Goal: Transaction & Acquisition: Purchase product/service

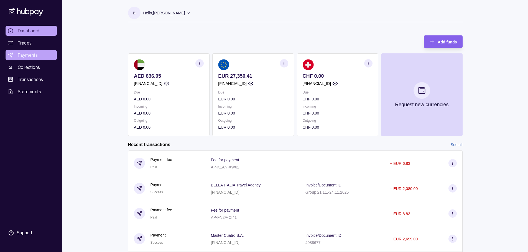
click at [34, 56] on span "Payments" at bounding box center [28, 55] width 20 height 7
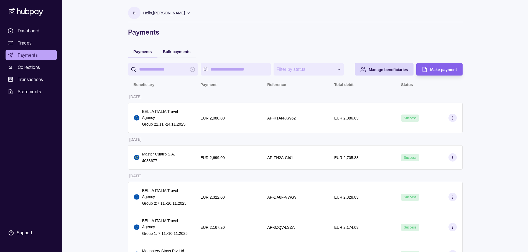
click at [28, 12] on icon at bounding box center [26, 12] width 37 height 10
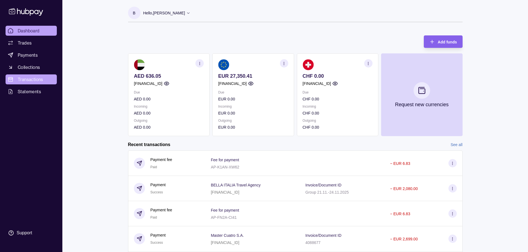
click at [33, 75] on link "Transactions" at bounding box center [31, 80] width 51 height 10
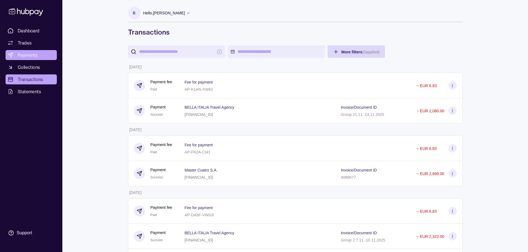
click at [34, 56] on span "Payments" at bounding box center [28, 55] width 20 height 7
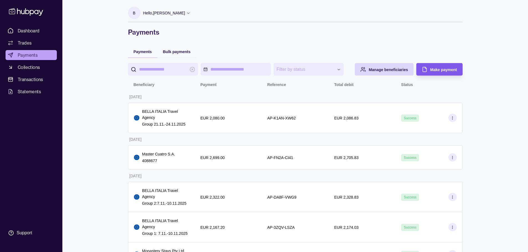
click at [433, 70] on span "Make payment" at bounding box center [443, 70] width 27 height 4
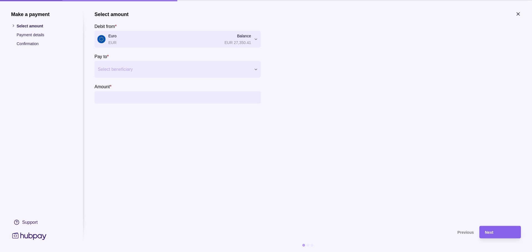
click at [123, 70] on div at bounding box center [174, 69] width 153 height 8
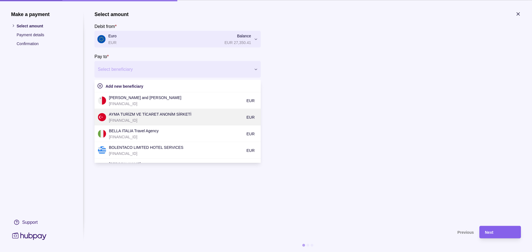
click at [130, 116] on p "AYMA TURİZM VE TİCARET ANONİM SİRKETİ" at bounding box center [176, 114] width 135 height 6
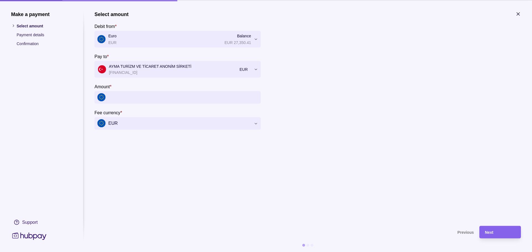
click at [131, 95] on input "Amount *" at bounding box center [183, 97] width 150 height 12
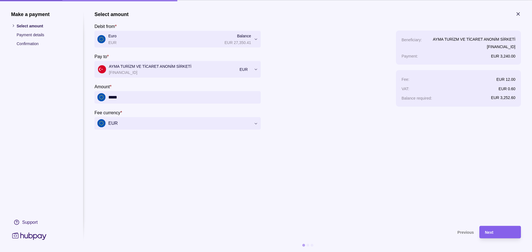
type input "*****"
click at [265, 196] on section "**********" at bounding box center [307, 115] width 426 height 209
click at [496, 229] on div "Next" at bounding box center [500, 232] width 30 height 7
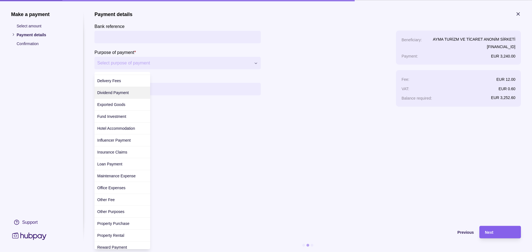
scroll to position [55, 0]
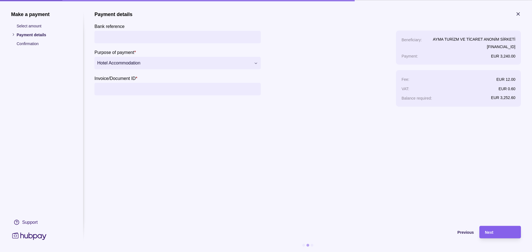
click at [136, 87] on input "Invoice/Document ID *" at bounding box center [177, 89] width 161 height 12
type input "**********"
click at [162, 135] on section "**********" at bounding box center [307, 115] width 426 height 209
click at [501, 231] on div "Next" at bounding box center [500, 232] width 30 height 7
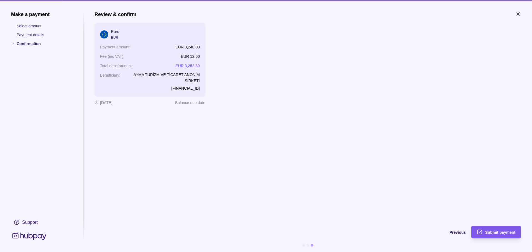
click at [499, 234] on span "Submit payment" at bounding box center [500, 233] width 30 height 4
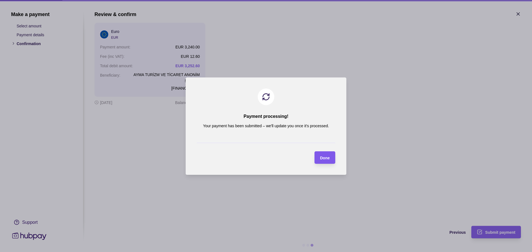
click at [320, 161] on div "Done" at bounding box center [321, 158] width 18 height 12
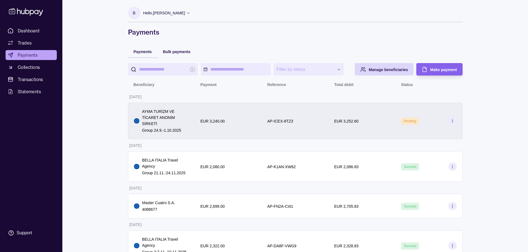
click at [450, 122] on icon at bounding box center [452, 121] width 4 height 4
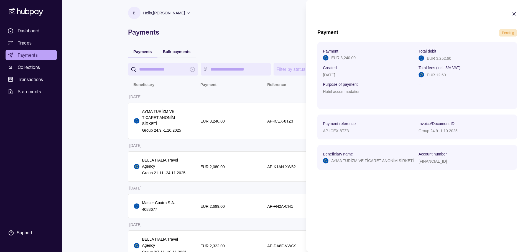
click at [512, 16] on icon "button" at bounding box center [514, 14] width 6 height 6
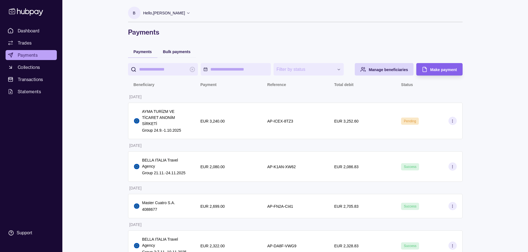
click at [172, 13] on p "Hello, [PERSON_NAME]" at bounding box center [164, 13] width 42 height 6
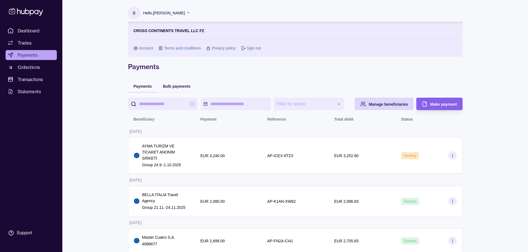
click at [257, 46] on link "Sign out" at bounding box center [254, 48] width 14 height 6
